Goal: Check status: Check status

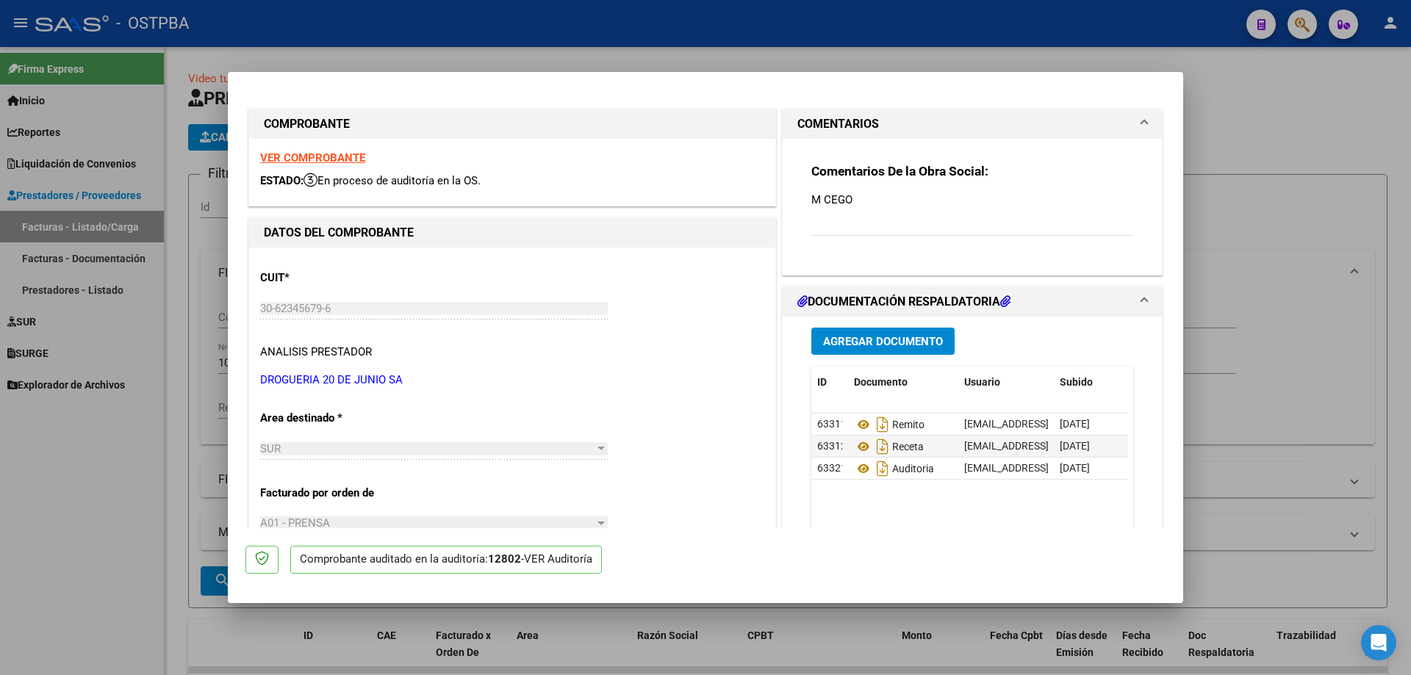
scroll to position [135, 0]
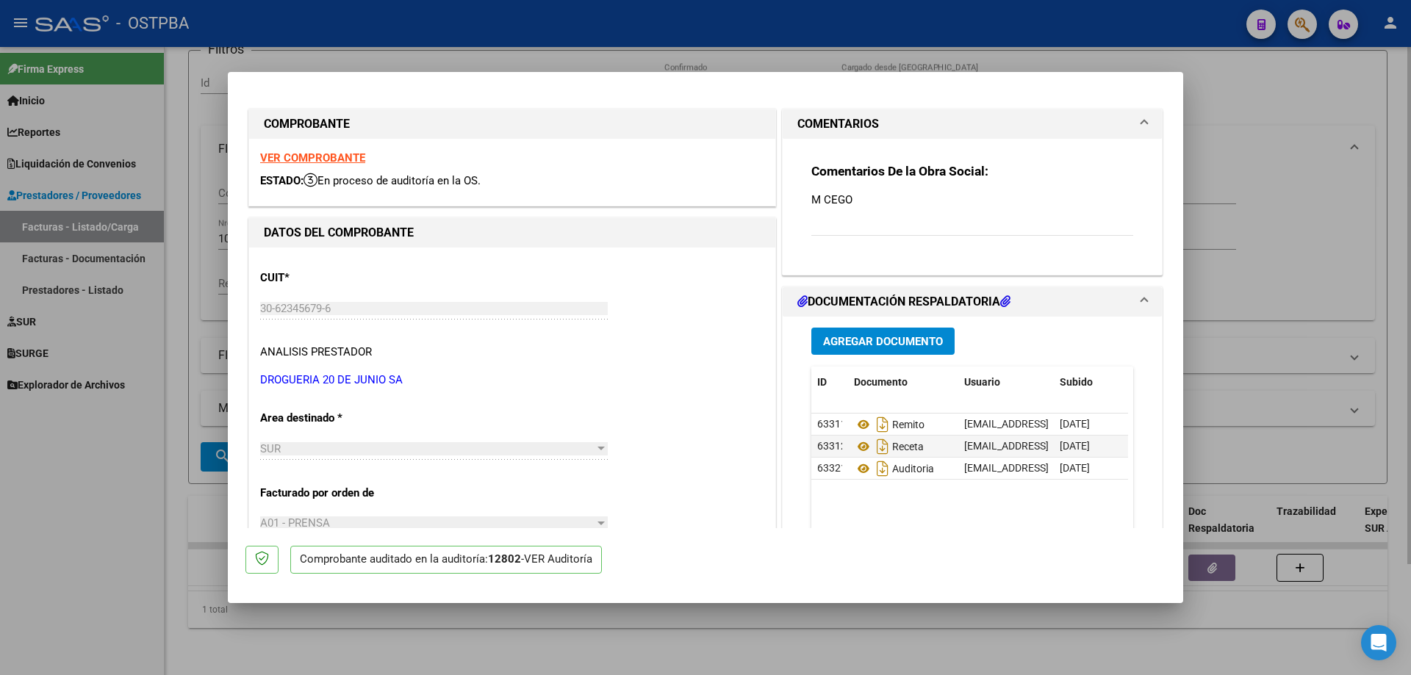
click at [900, 633] on div at bounding box center [705, 337] width 1411 height 675
type input "$ 0,00"
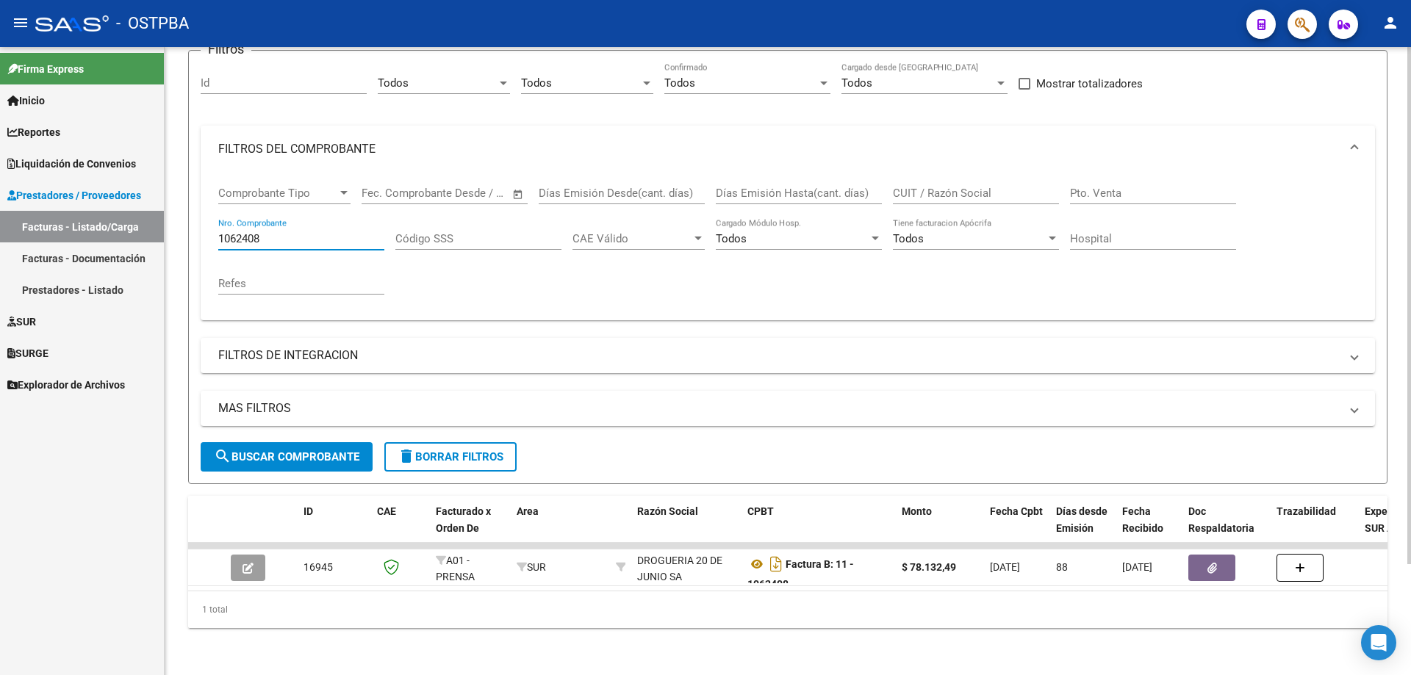
click at [289, 232] on input "1062408" at bounding box center [301, 238] width 166 height 13
type input "1"
type input "399"
click at [270, 451] on span "search Buscar Comprobante" at bounding box center [287, 457] width 146 height 13
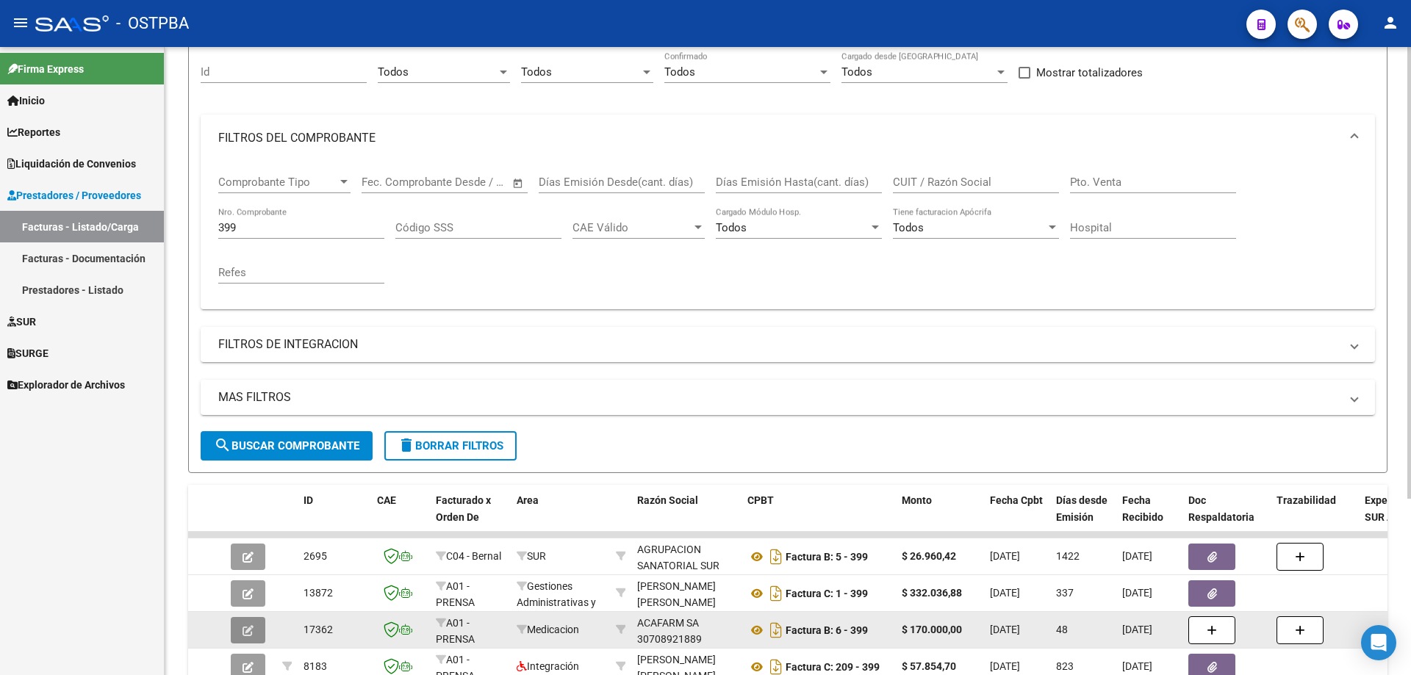
click at [248, 633] on icon "button" at bounding box center [248, 630] width 11 height 11
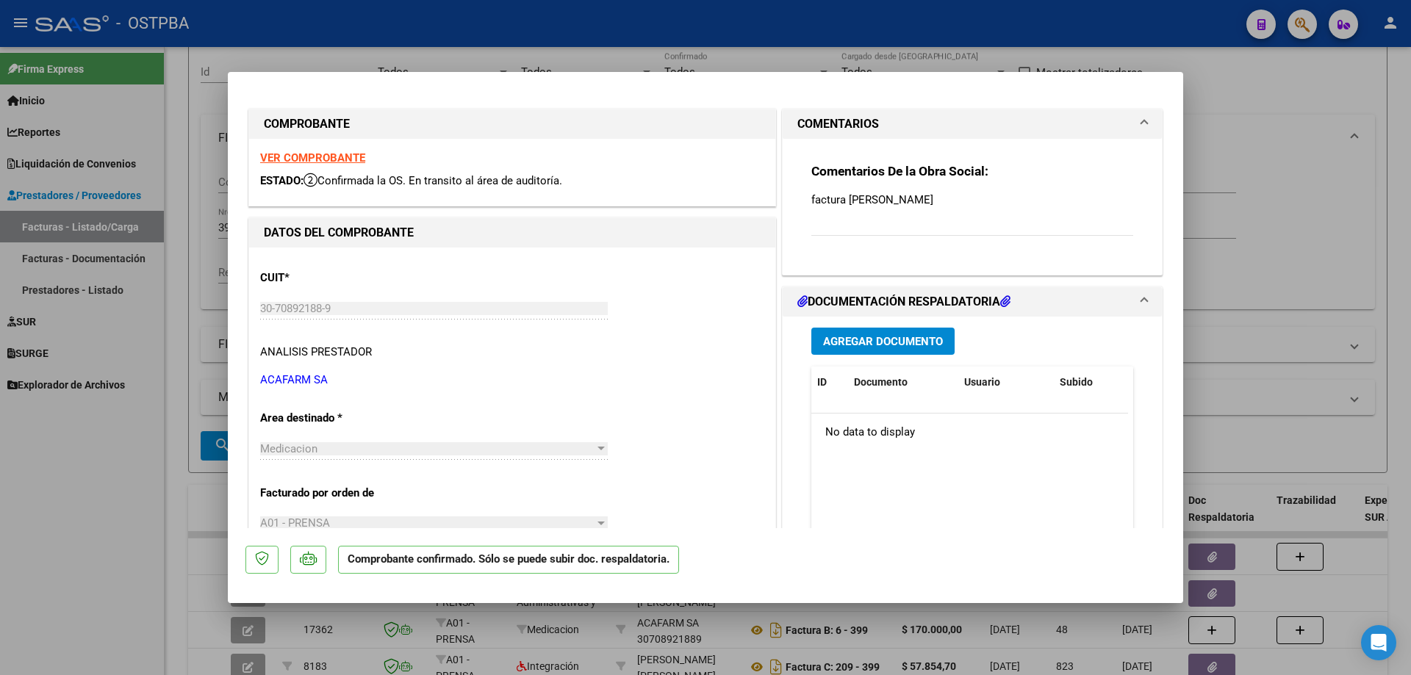
click at [270, 153] on strong "VER COMPROBANTE" at bounding box center [312, 157] width 105 height 13
click at [733, 621] on div at bounding box center [705, 337] width 1411 height 675
type input "$ 0,00"
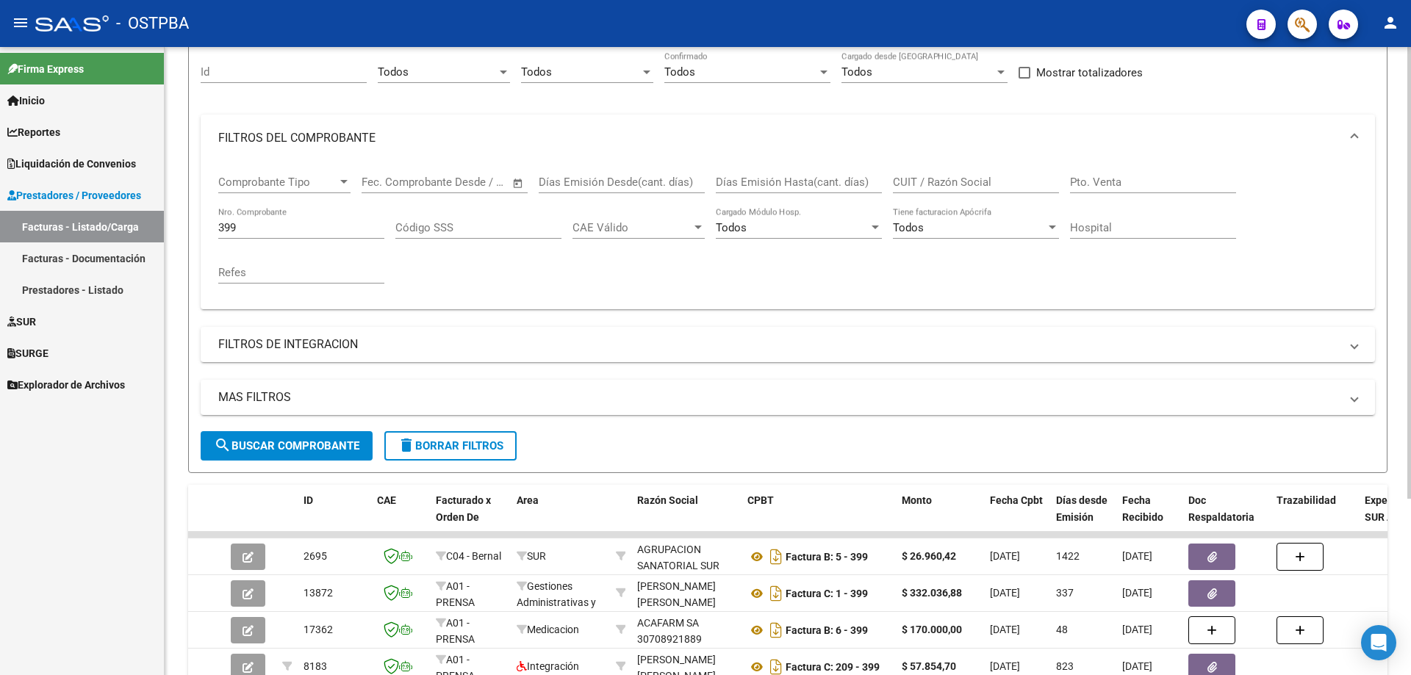
click at [337, 223] on input "399" at bounding box center [301, 227] width 166 height 13
type input "3"
click at [248, 445] on span "search Buscar Comprobante" at bounding box center [287, 446] width 146 height 13
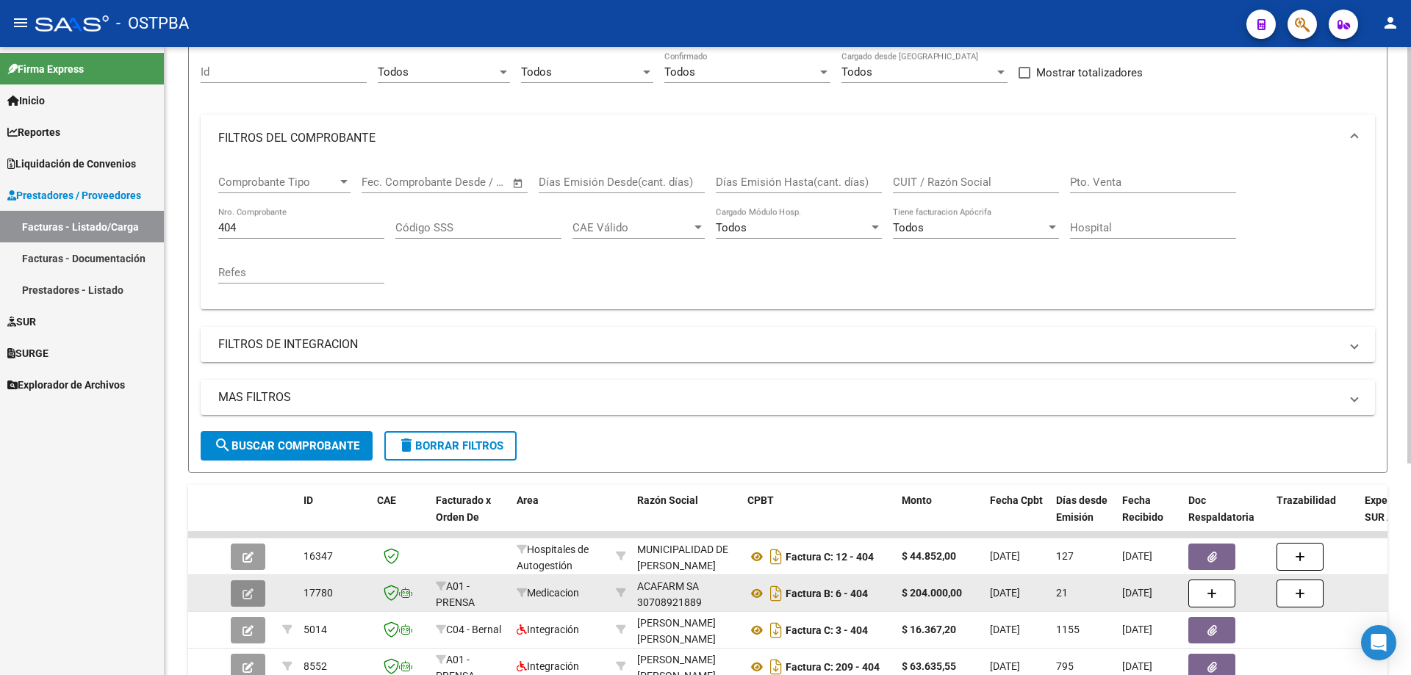
click at [251, 593] on icon "button" at bounding box center [248, 594] width 11 height 11
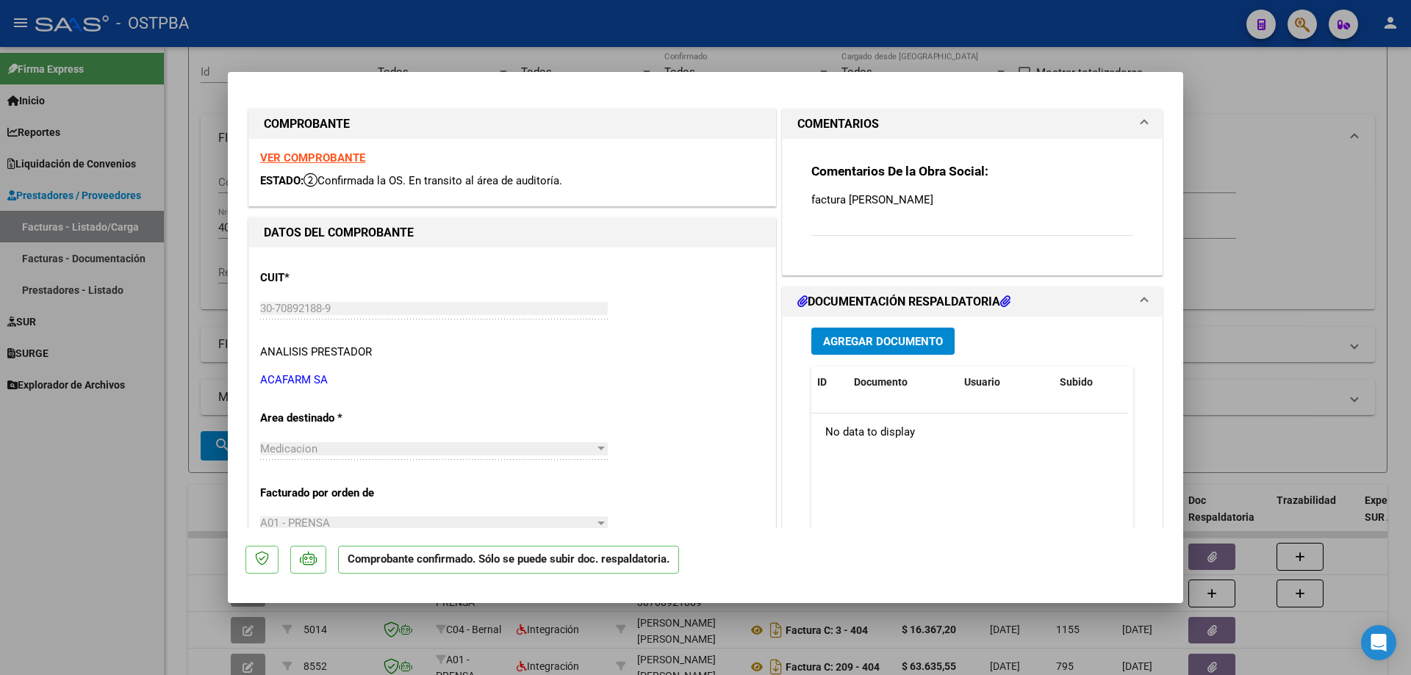
click at [303, 155] on strong "VER COMPROBANTE" at bounding box center [312, 157] width 105 height 13
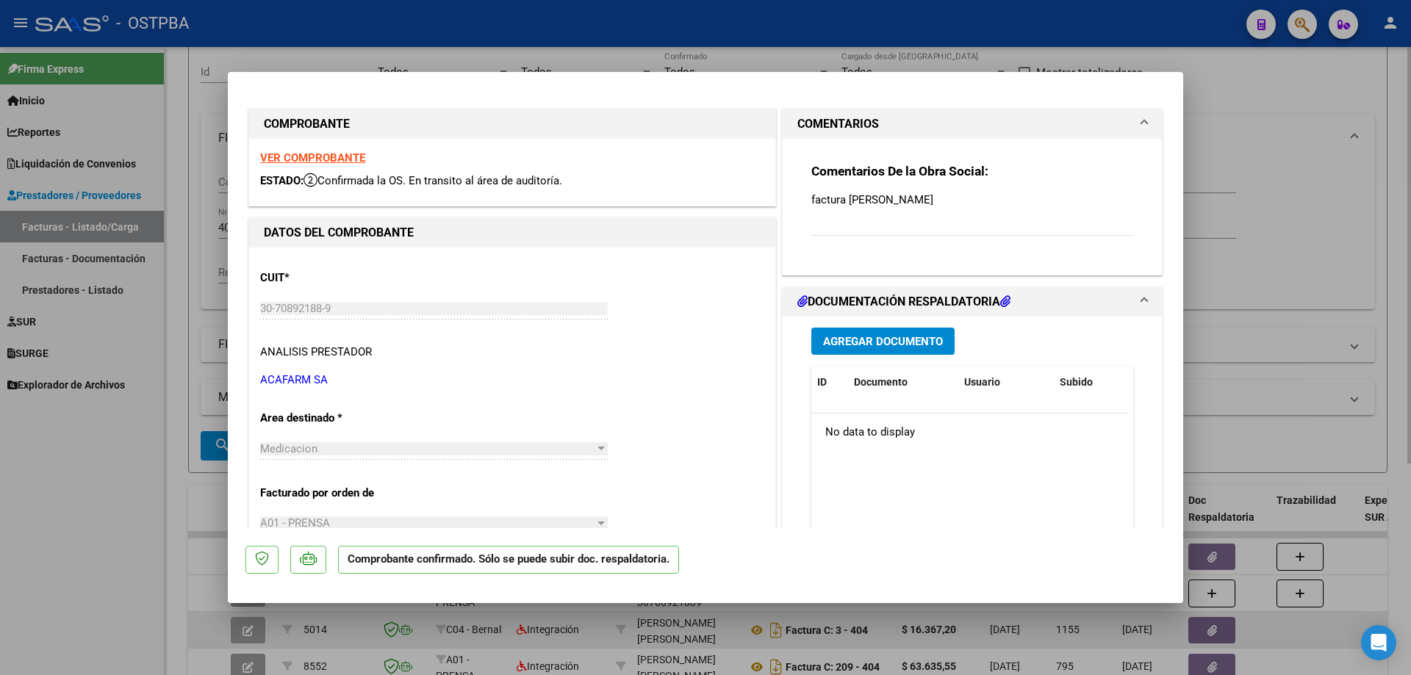
drag, startPoint x: 575, startPoint y: 650, endPoint x: 571, endPoint y: 639, distance: 11.6
click at [573, 647] on div at bounding box center [705, 337] width 1411 height 675
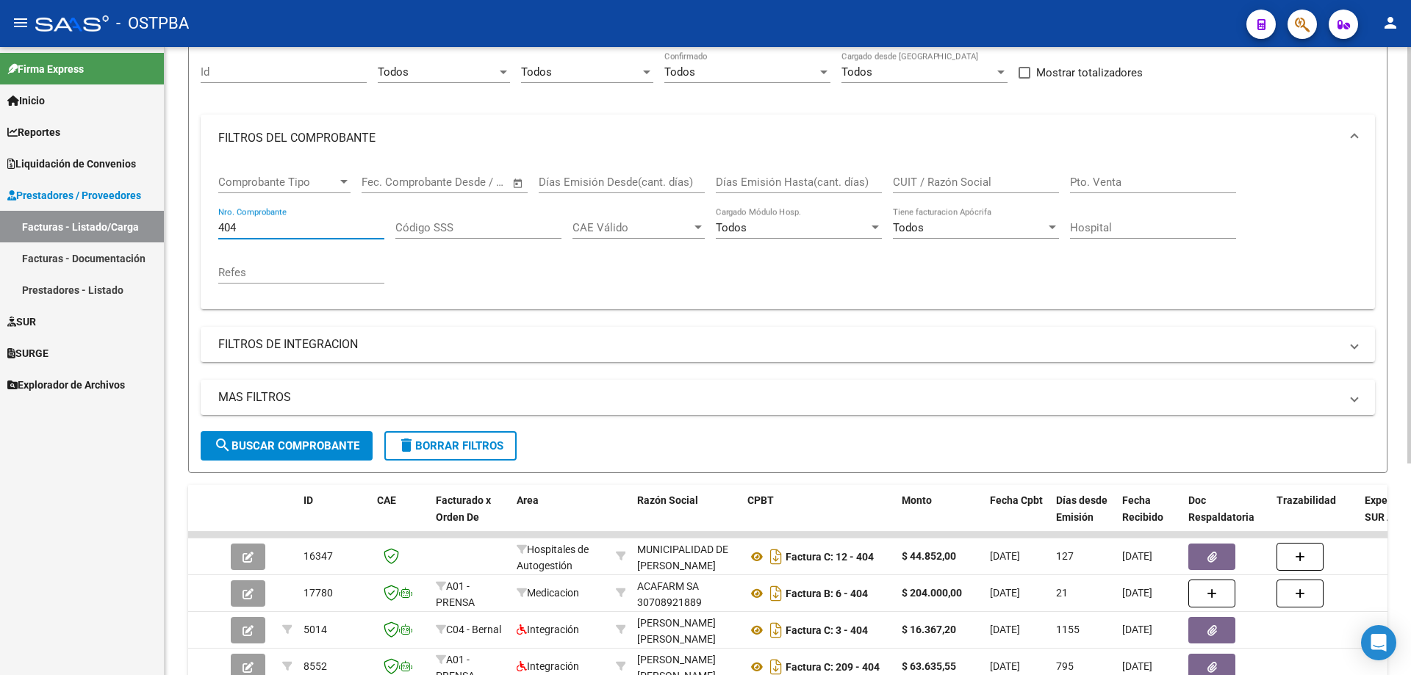
click at [287, 226] on input "404" at bounding box center [301, 227] width 166 height 13
type input "405"
click at [283, 439] on button "search Buscar Comprobante" at bounding box center [287, 445] width 172 height 29
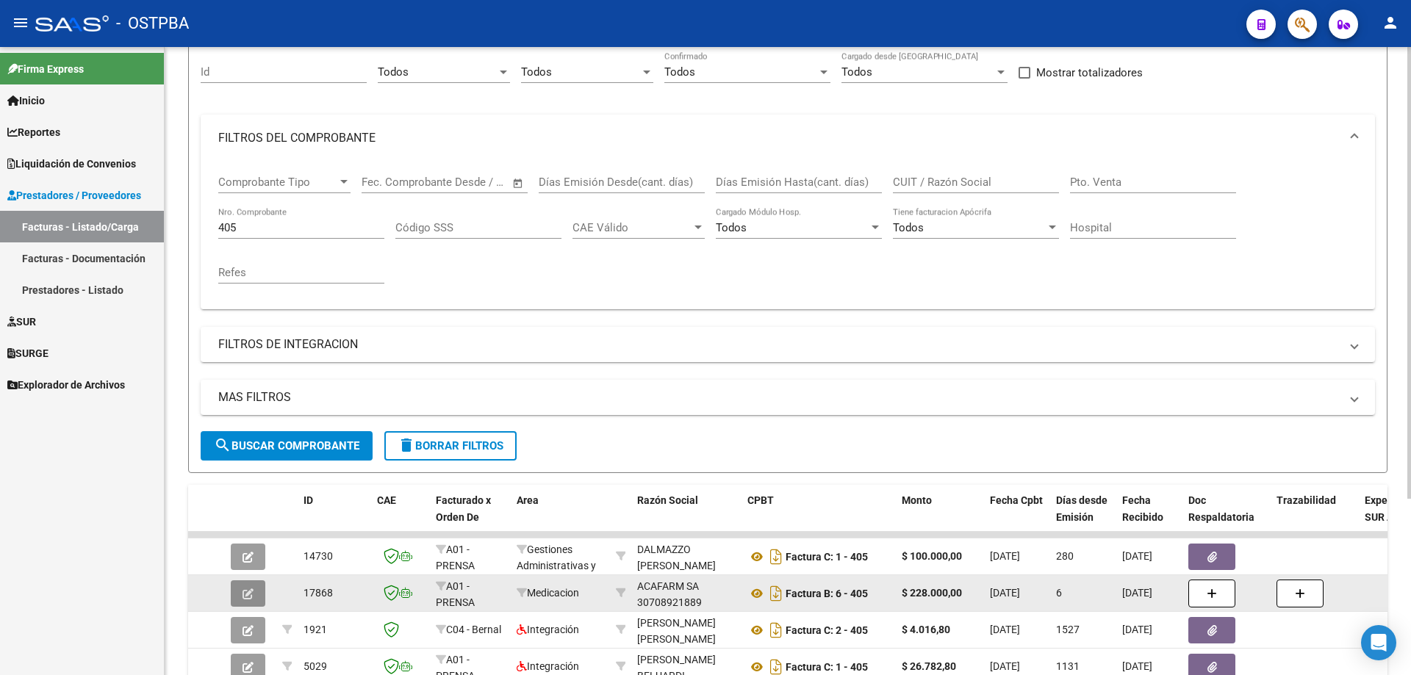
click at [251, 594] on icon "button" at bounding box center [248, 594] width 11 height 11
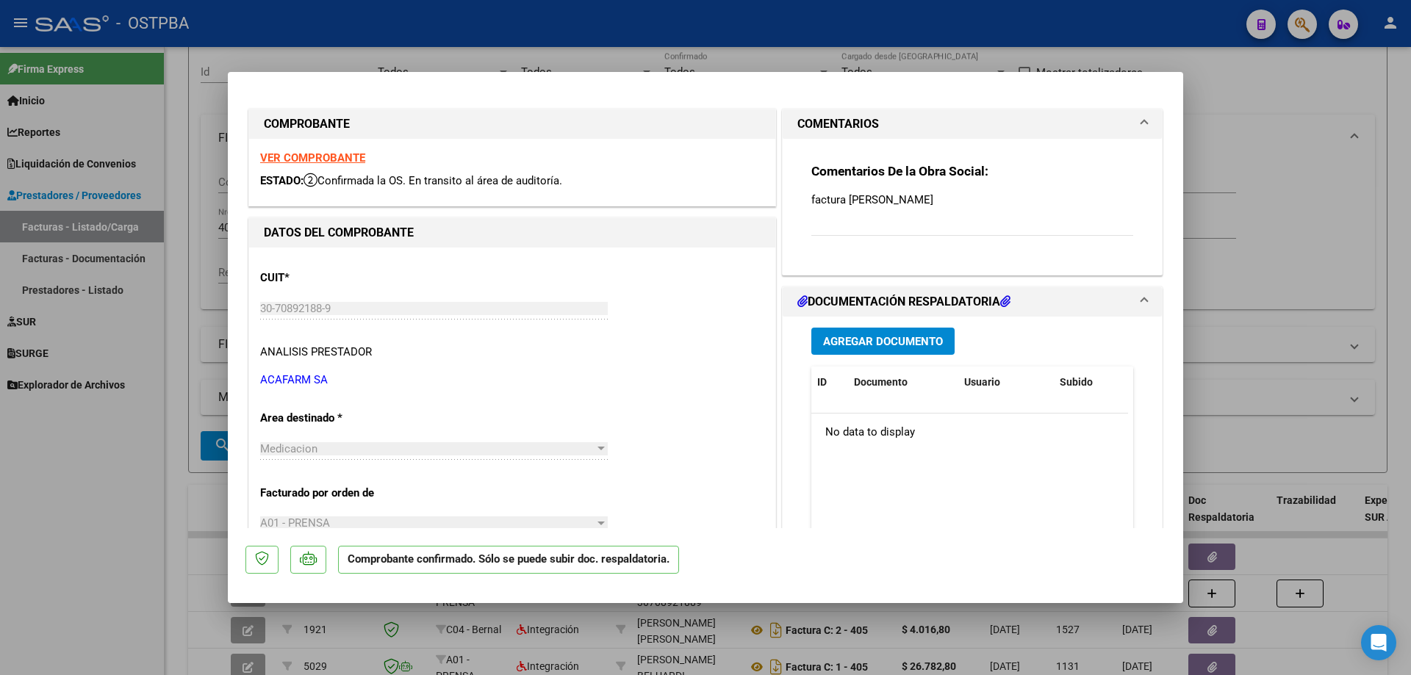
click at [295, 156] on strong "VER COMPROBANTE" at bounding box center [312, 157] width 105 height 13
